Goal: Information Seeking & Learning: Stay updated

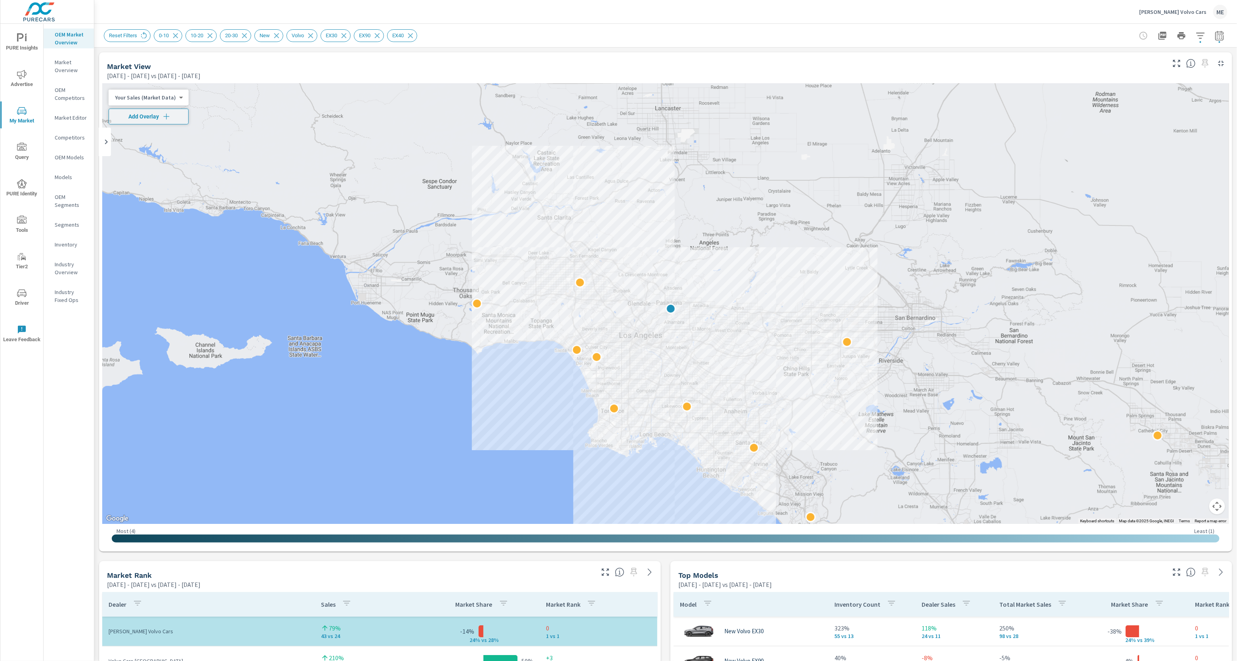
scroll to position [69, 0]
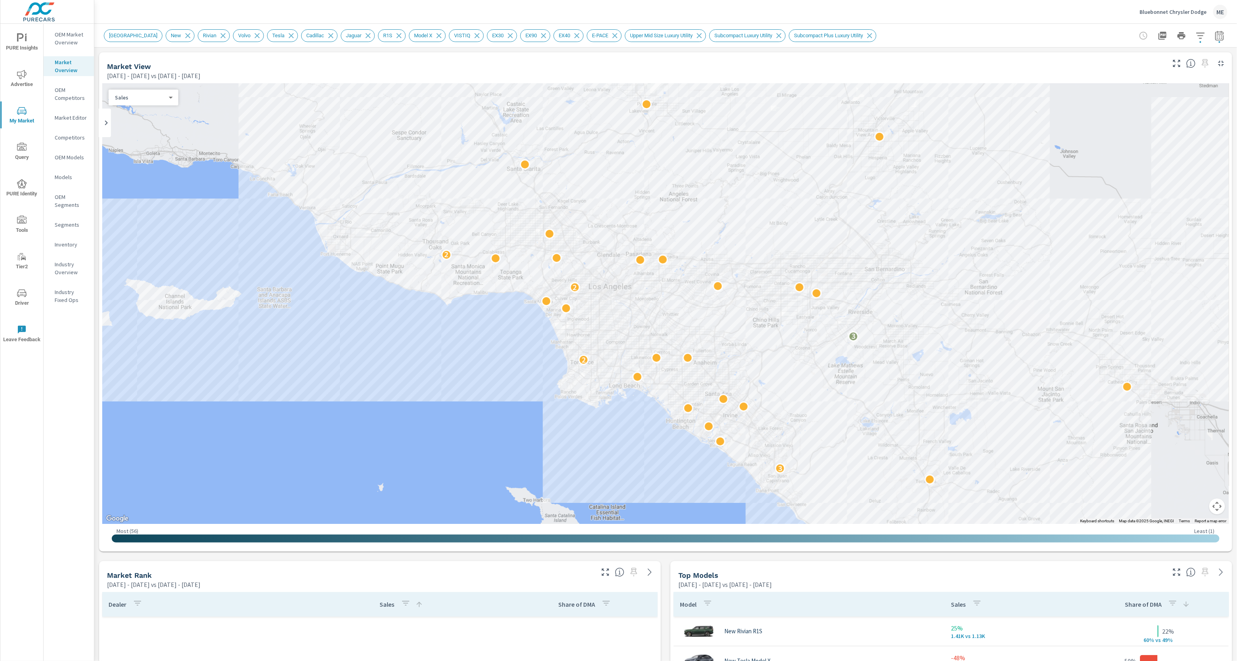
scroll to position [357, 0]
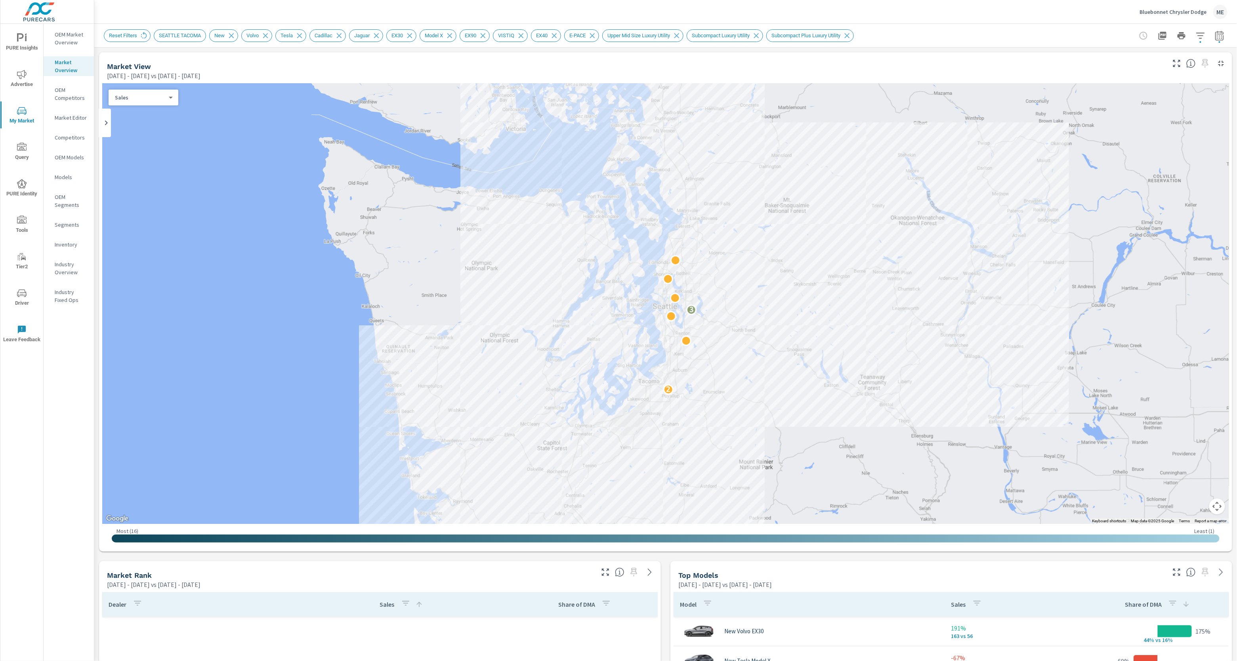
scroll to position [335, 0]
